Goal: Find specific page/section

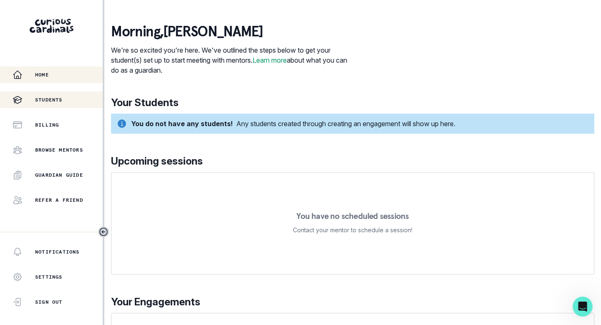
click at [48, 100] on p "Students" at bounding box center [49, 99] width 28 height 7
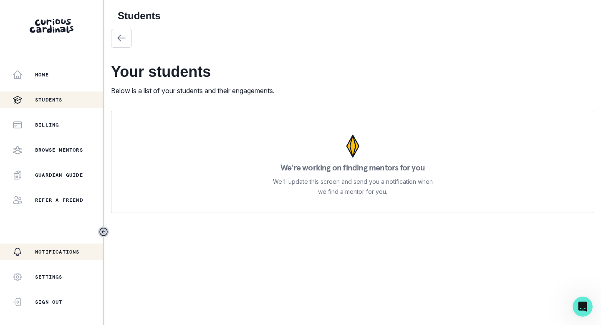
click at [65, 249] on p "Notifications" at bounding box center [57, 251] width 45 height 7
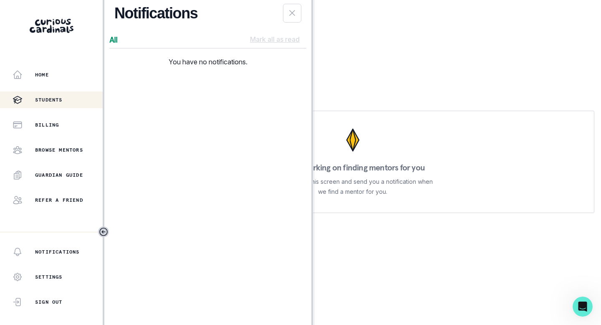
click at [346, 96] on div "Your students Below is a list of your students and their engagements. We're wor…" at bounding box center [352, 121] width 483 height 184
click at [294, 14] on icon "Close Notifications Panel" at bounding box center [292, 13] width 10 height 10
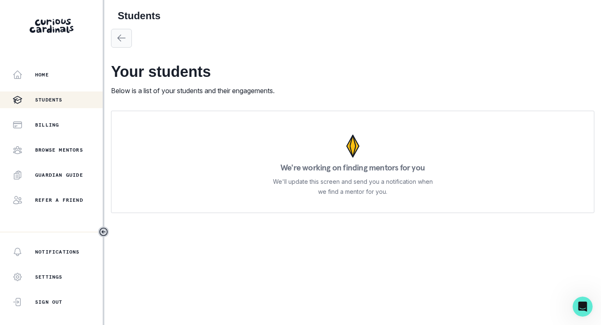
click at [115, 40] on button "button" at bounding box center [121, 38] width 21 height 19
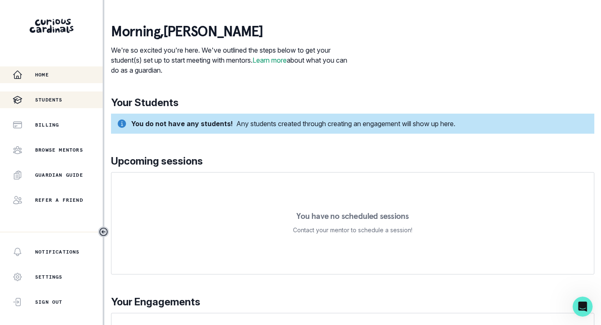
click at [63, 96] on p "Students" at bounding box center [49, 99] width 28 height 7
